Goal: Transaction & Acquisition: Purchase product/service

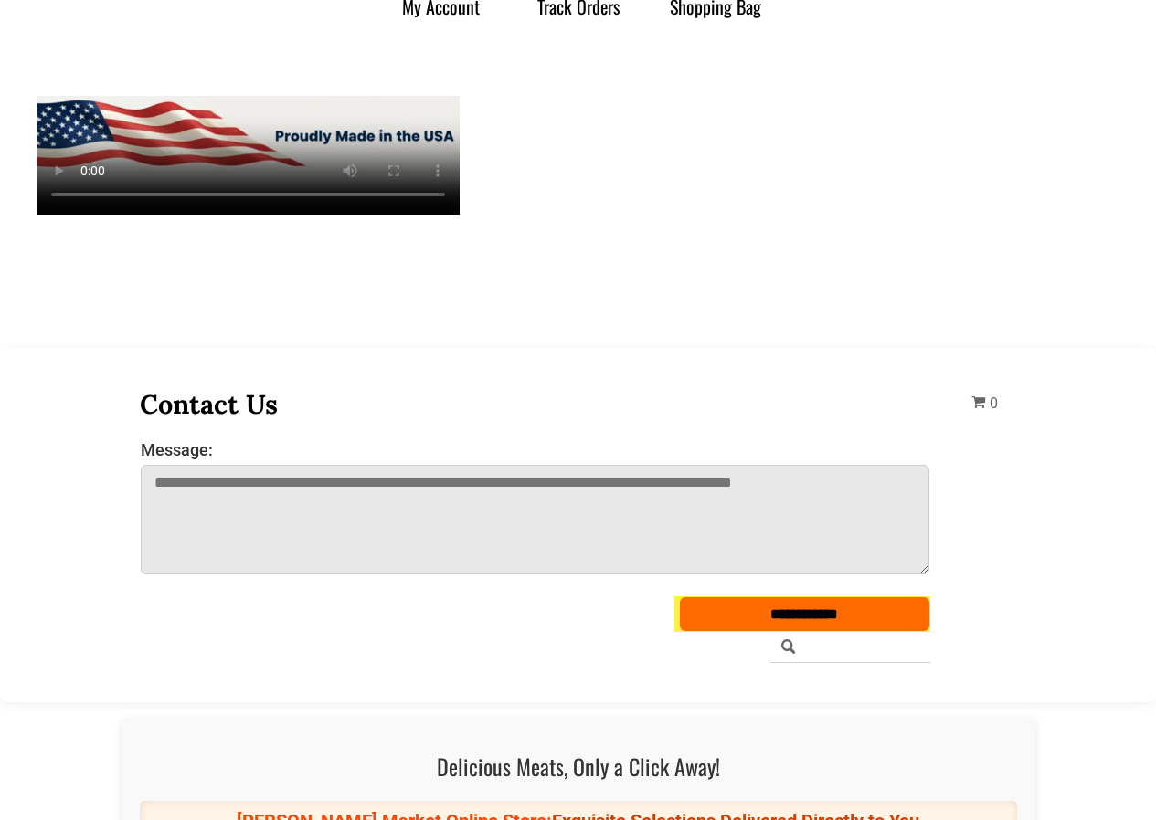
scroll to position [2192, 0]
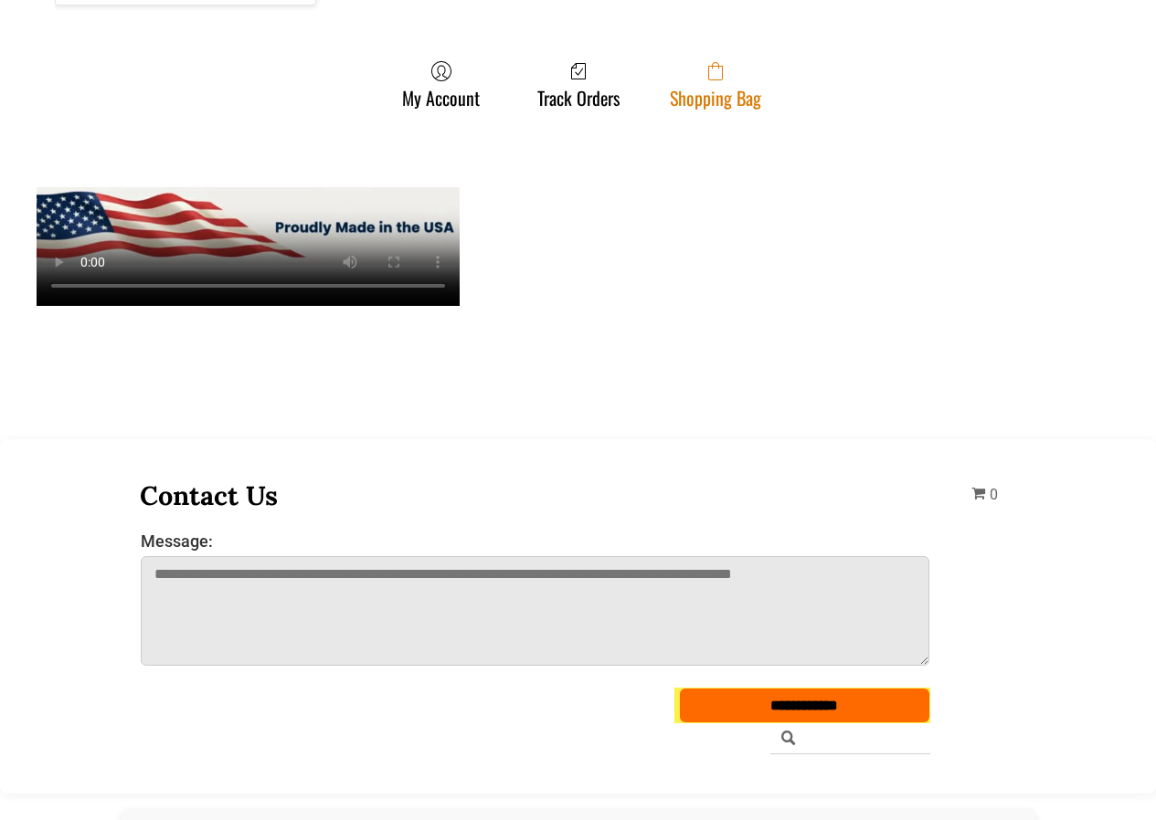
click at [740, 60] on span at bounding box center [715, 71] width 91 height 22
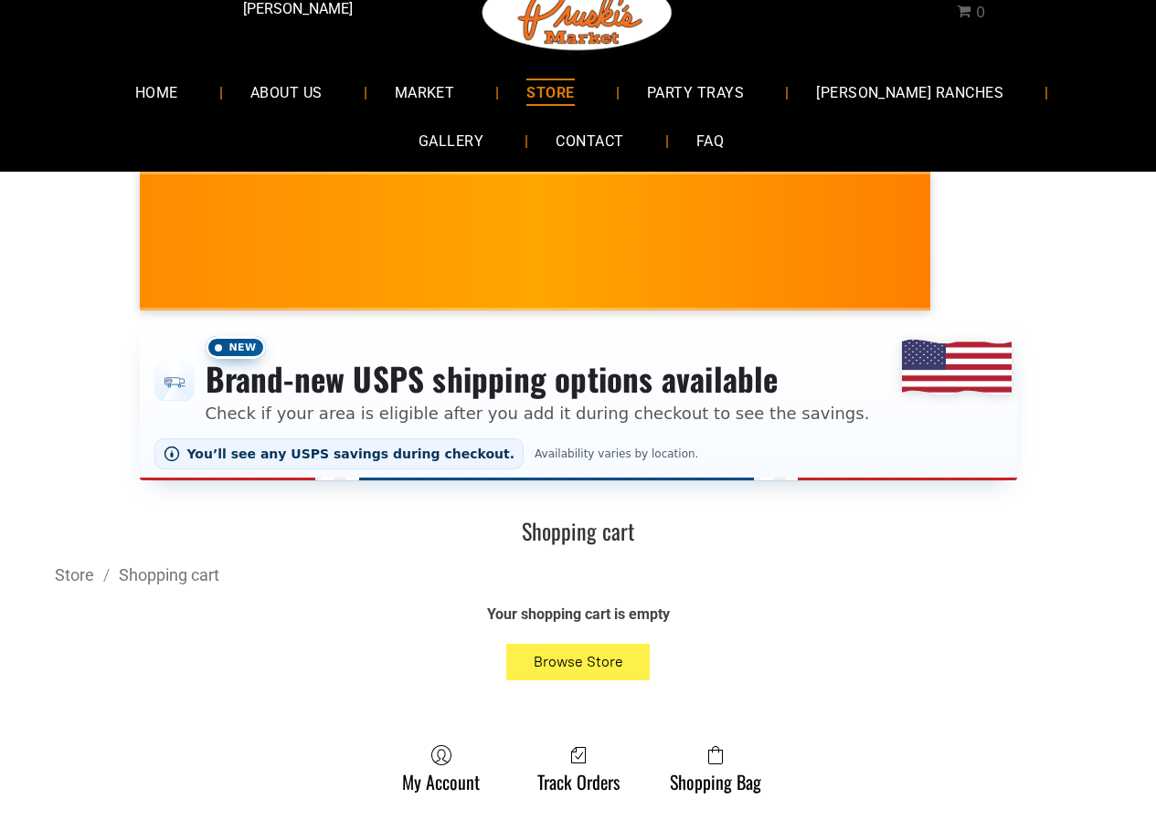
scroll to position [91, 0]
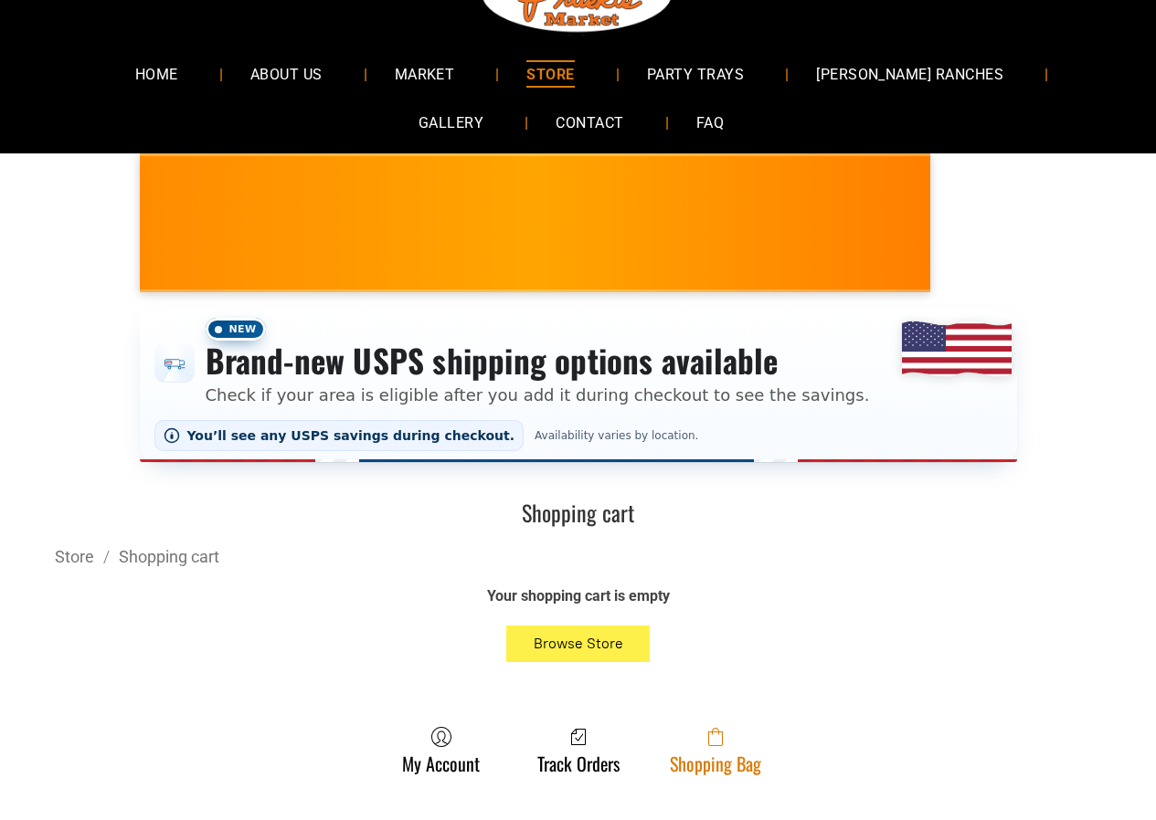
click at [714, 772] on link "Shopping Bag" at bounding box center [715, 750] width 110 height 48
click at [695, 765] on link "Shopping Bag" at bounding box center [715, 750] width 110 height 48
click at [689, 767] on link "Shopping Bag" at bounding box center [715, 750] width 110 height 48
